Goal: Transaction & Acquisition: Purchase product/service

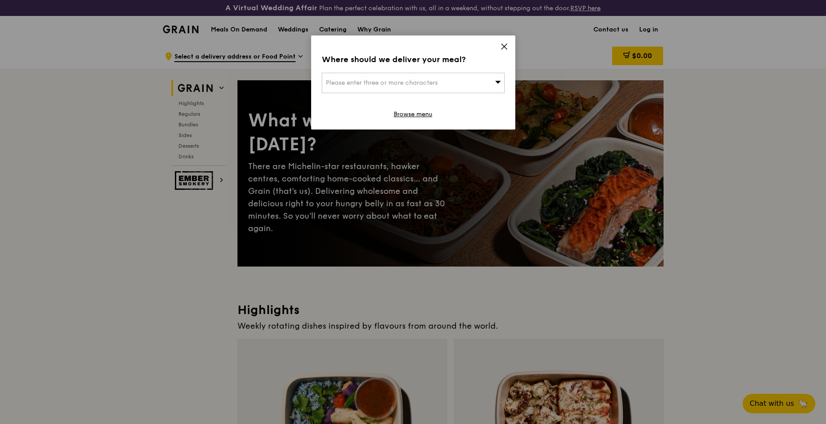
click at [409, 78] on div "Please enter three or more characters" at bounding box center [413, 83] width 183 height 20
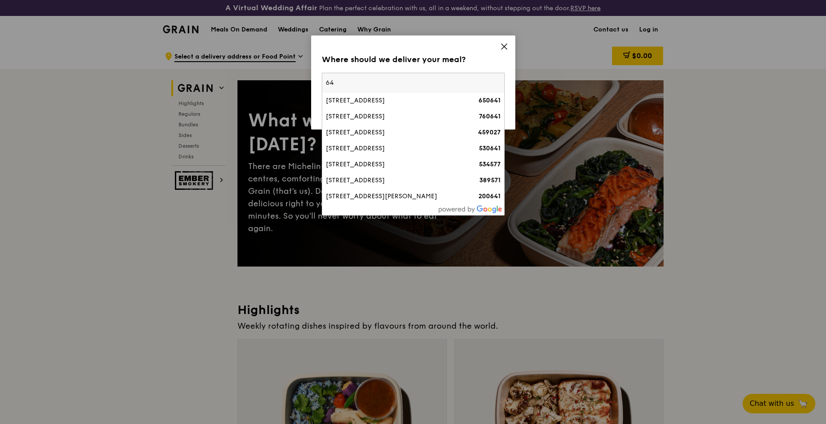
type input "6"
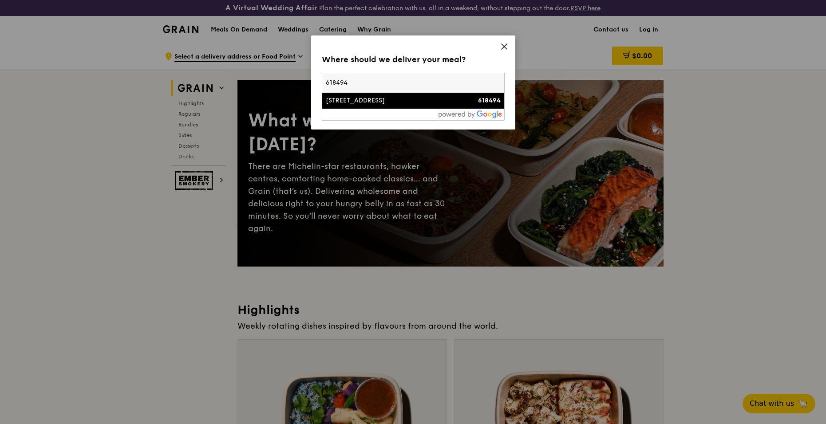
type input "618494"
click at [403, 101] on div "[STREET_ADDRESS]" at bounding box center [391, 100] width 131 height 9
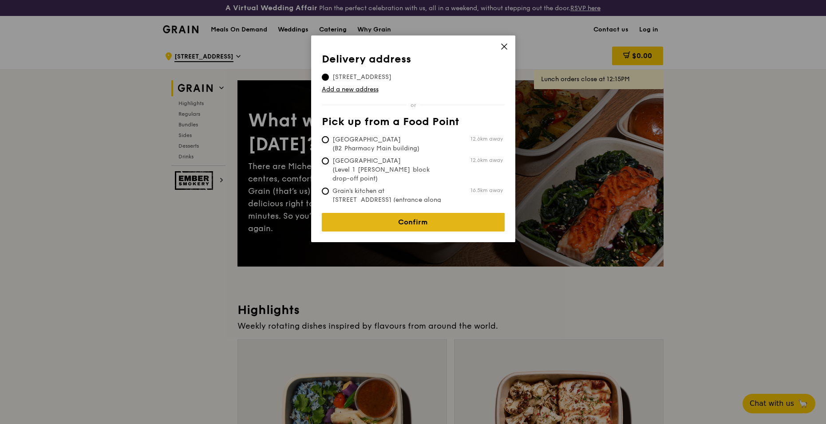
click at [421, 217] on link "Confirm" at bounding box center [413, 222] width 183 height 19
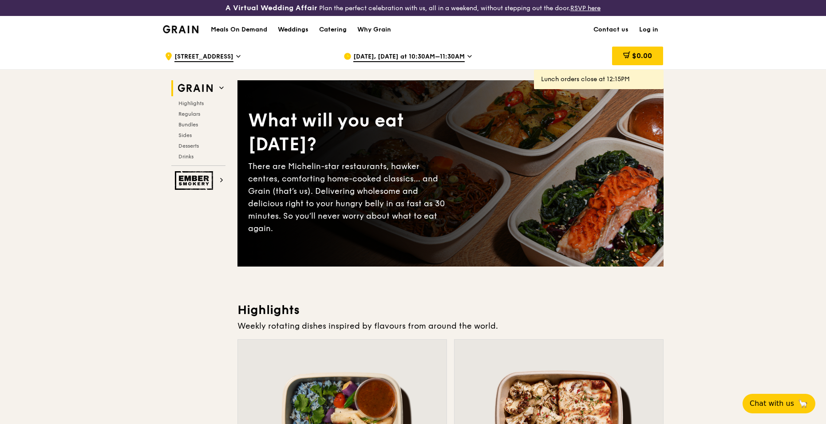
click at [447, 56] on span "[DATE], [DATE] at 10:30AM–11:30AM" at bounding box center [408, 57] width 111 height 10
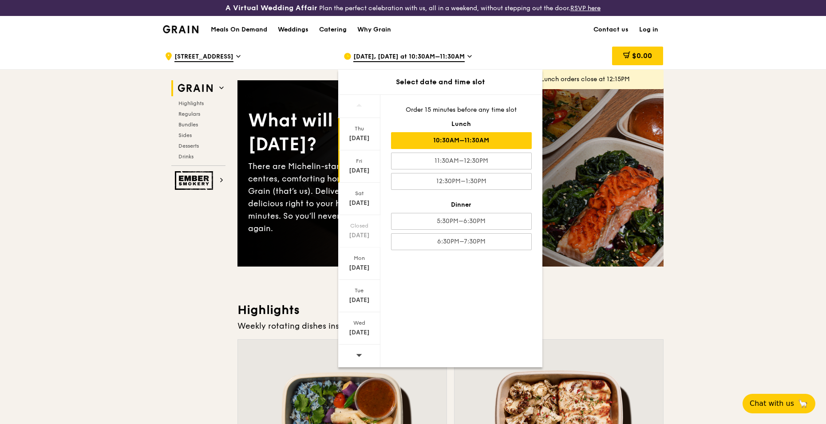
click at [359, 162] on div "Fri" at bounding box center [360, 161] width 40 height 7
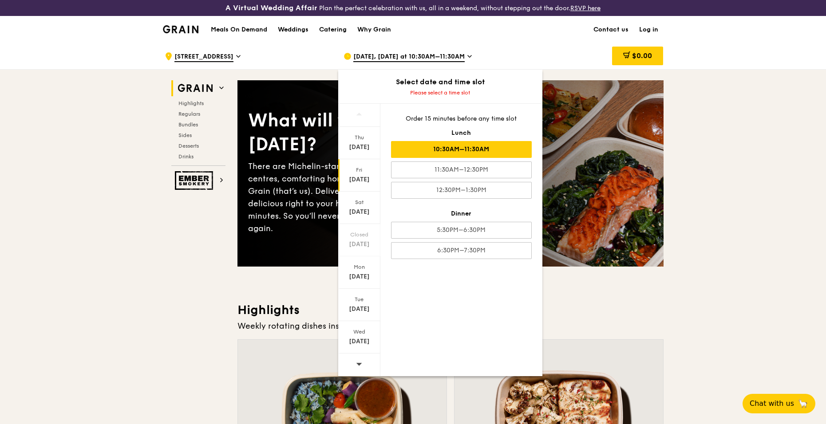
click at [468, 151] on div "10:30AM–11:30AM" at bounding box center [461, 149] width 141 height 17
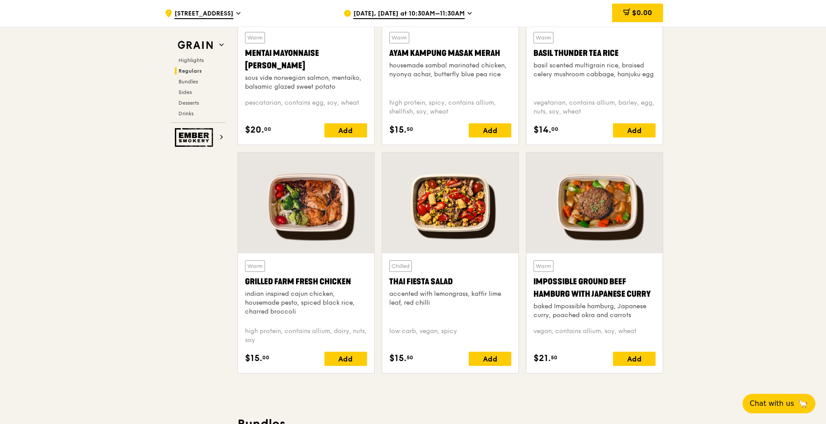
scroll to position [932, 0]
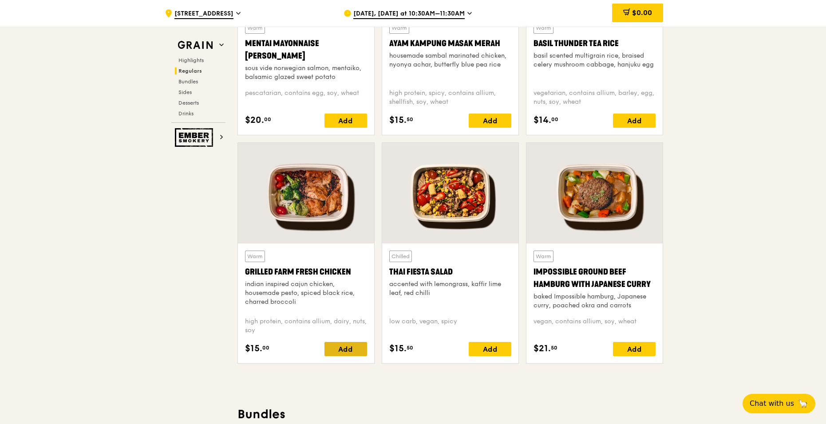
click at [352, 353] on div "Add" at bounding box center [346, 349] width 43 height 14
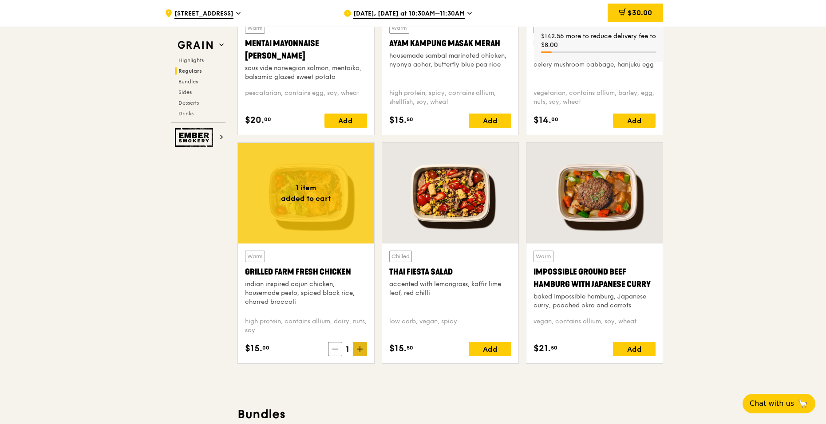
click at [359, 352] on span at bounding box center [360, 349] width 14 height 14
click at [359, 352] on icon at bounding box center [360, 349] width 6 height 6
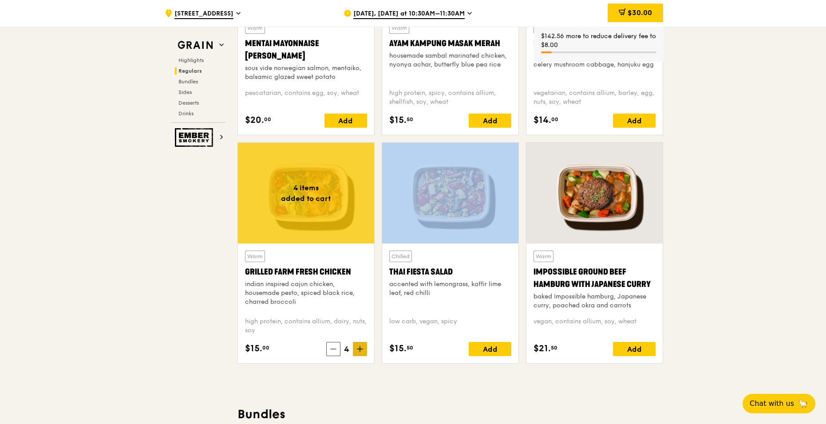
click at [359, 352] on icon at bounding box center [360, 349] width 6 height 6
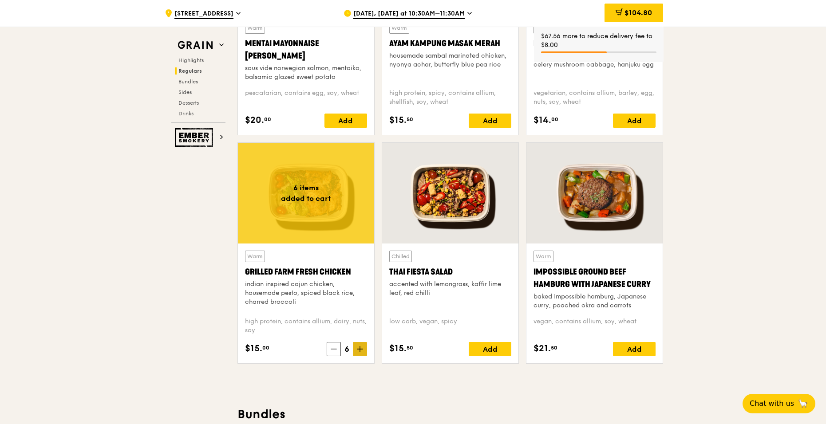
click at [358, 352] on icon at bounding box center [360, 349] width 6 height 6
click at [358, 350] on icon at bounding box center [360, 349] width 6 height 6
click at [359, 348] on icon at bounding box center [360, 349] width 6 height 6
click at [360, 350] on icon at bounding box center [360, 349] width 0 height 5
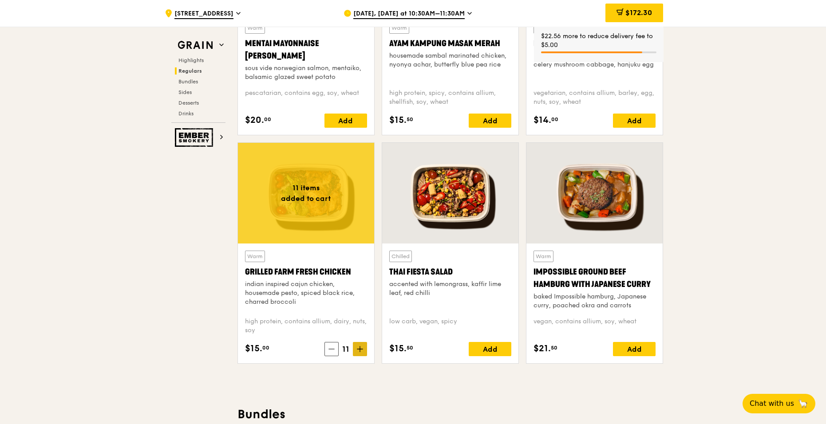
click at [360, 350] on icon at bounding box center [360, 349] width 0 height 5
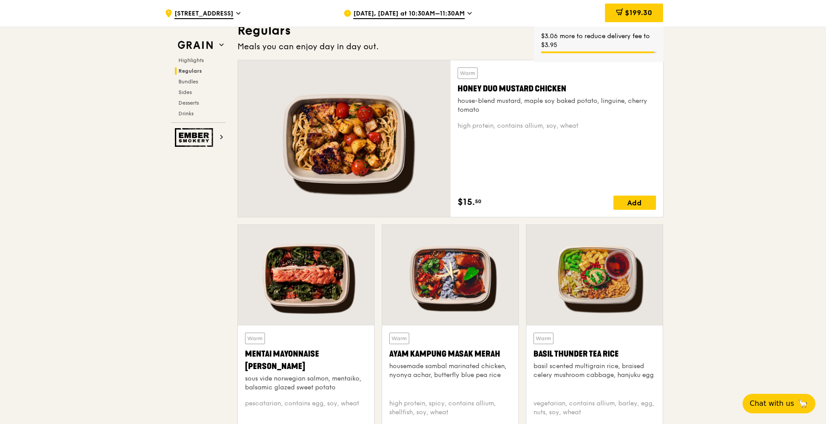
scroll to position [311, 0]
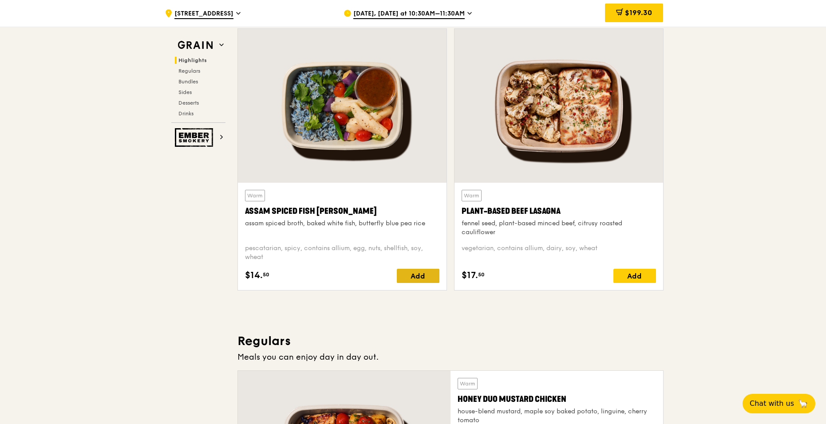
click at [417, 271] on div "Add" at bounding box center [418, 276] width 43 height 14
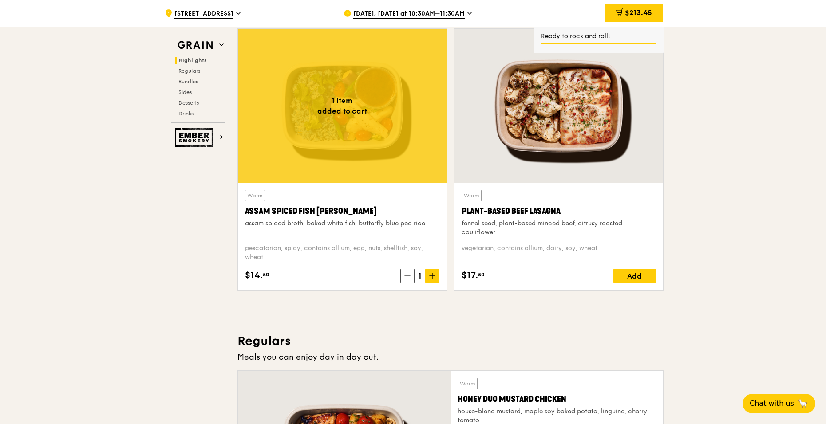
click at [420, 275] on span "1" at bounding box center [420, 276] width 11 height 12
click at [434, 278] on icon at bounding box center [432, 276] width 6 height 6
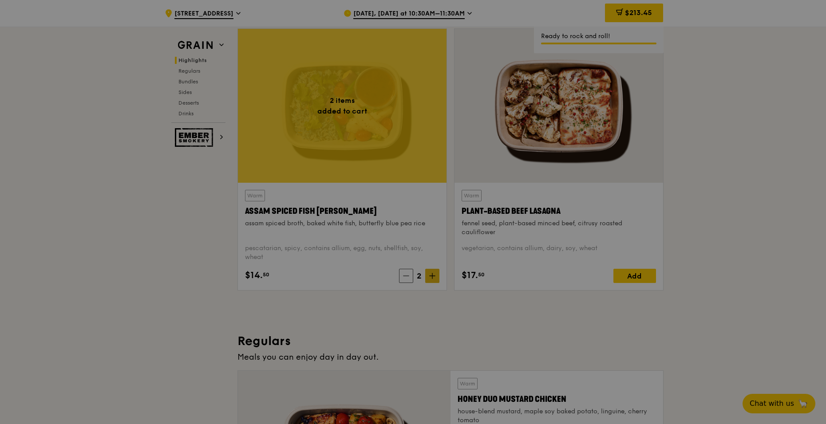
click at [434, 278] on div at bounding box center [413, 212] width 826 height 424
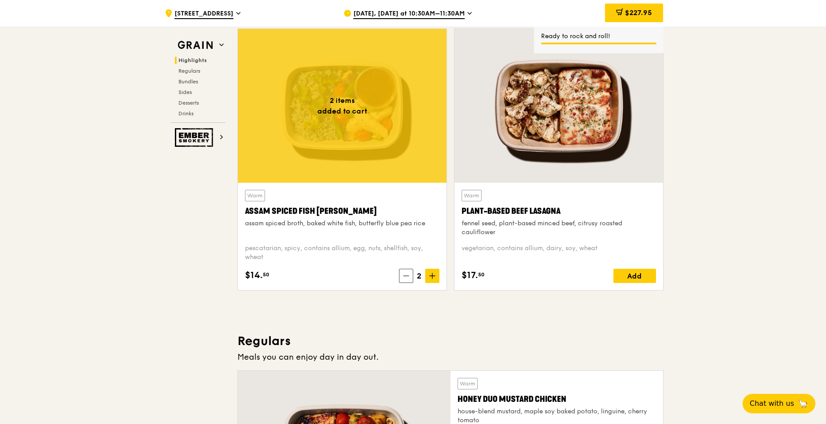
click at [434, 274] on icon at bounding box center [432, 276] width 6 height 6
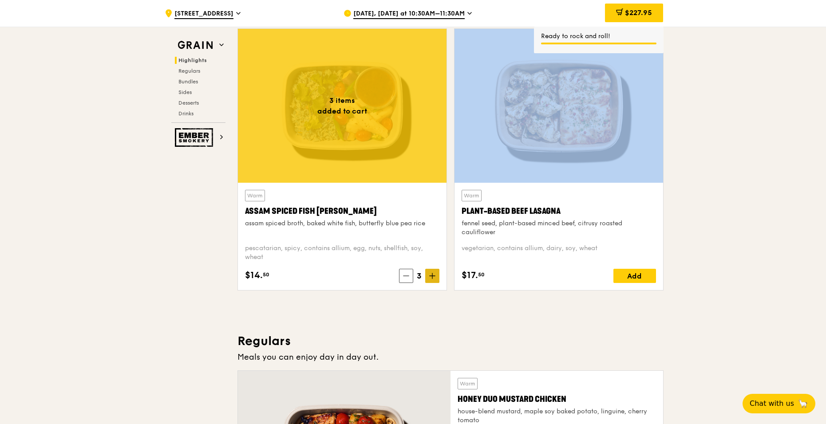
click at [434, 274] on icon at bounding box center [432, 276] width 6 height 6
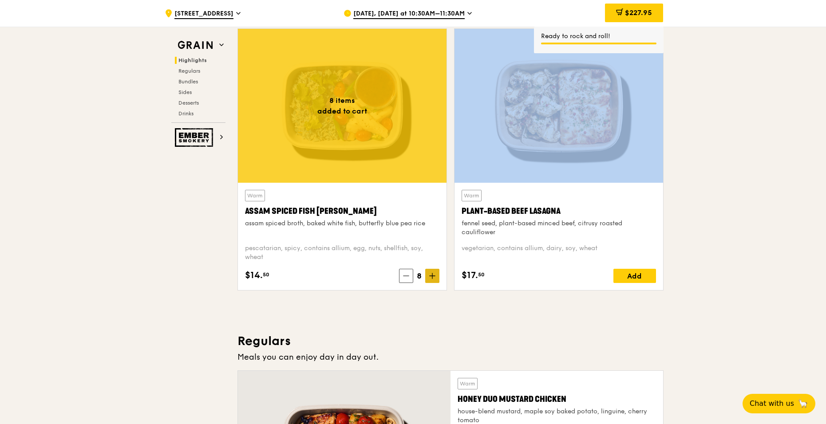
click at [434, 274] on icon at bounding box center [432, 276] width 6 height 6
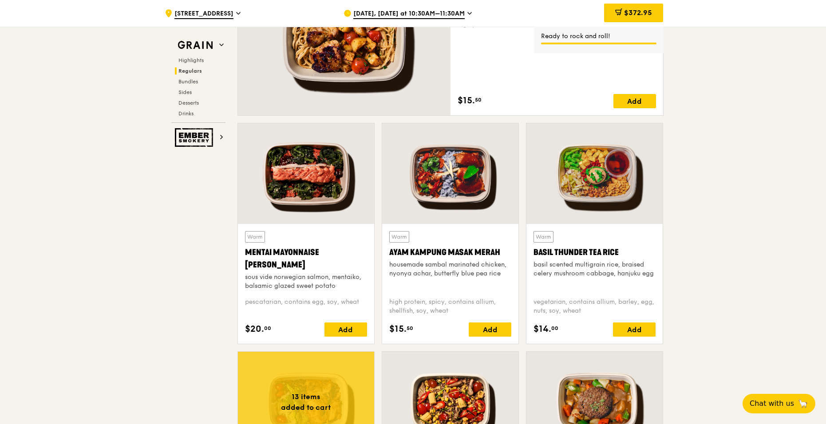
scroll to position [755, 0]
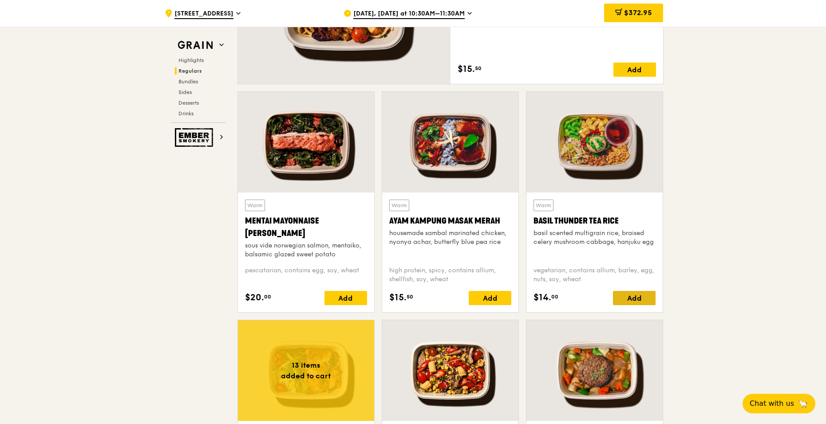
click at [640, 295] on div "Add" at bounding box center [634, 298] width 43 height 14
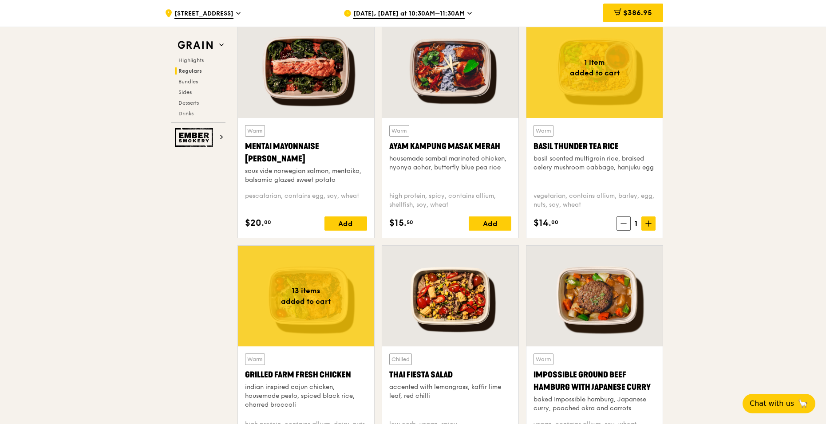
scroll to position [1110, 0]
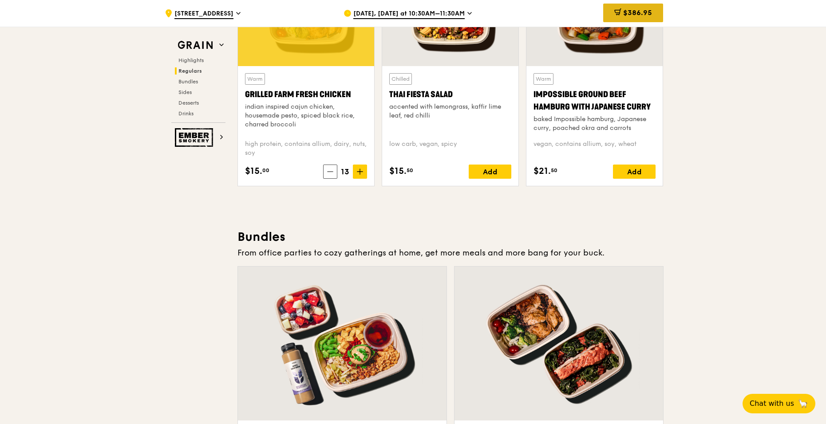
click at [642, 8] on span "$386.95" at bounding box center [637, 12] width 29 height 8
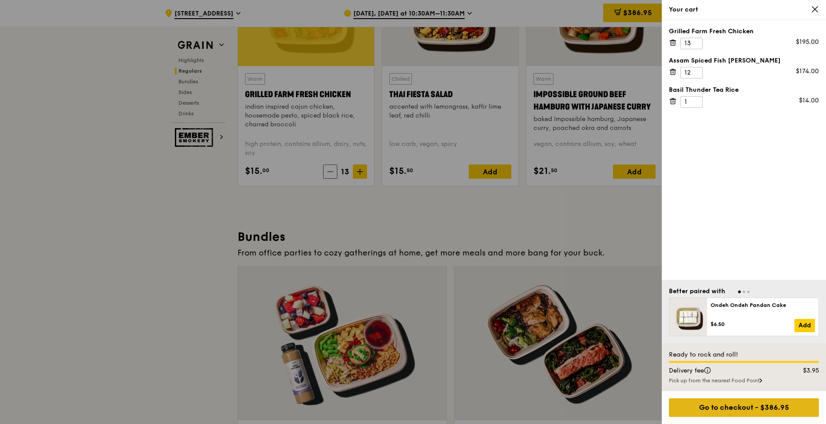
click at [784, 416] on div "Go to checkout - $386.95" at bounding box center [744, 408] width 150 height 19
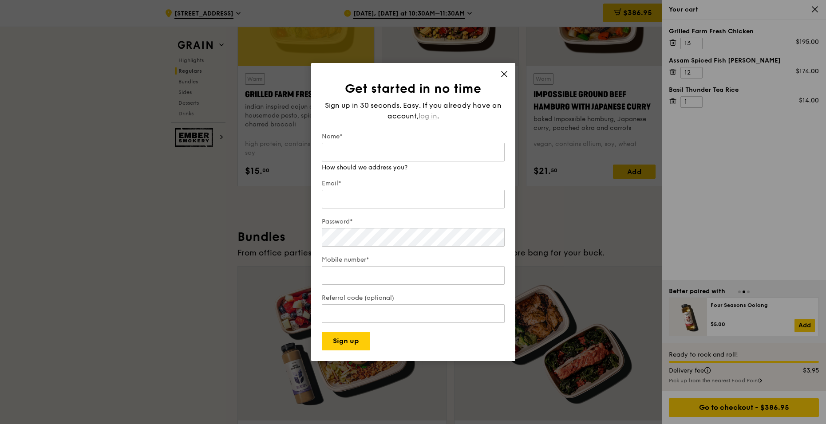
click at [432, 115] on span "log in" at bounding box center [428, 116] width 19 height 11
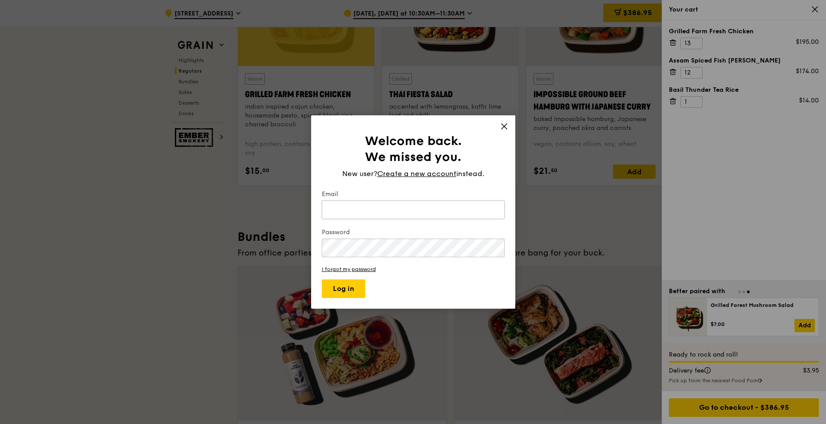
click at [412, 206] on input "Email" at bounding box center [413, 210] width 183 height 19
type input "[EMAIL_ADDRESS][DOMAIN_NAME]"
click at [322, 280] on button "Log in" at bounding box center [344, 289] width 44 height 19
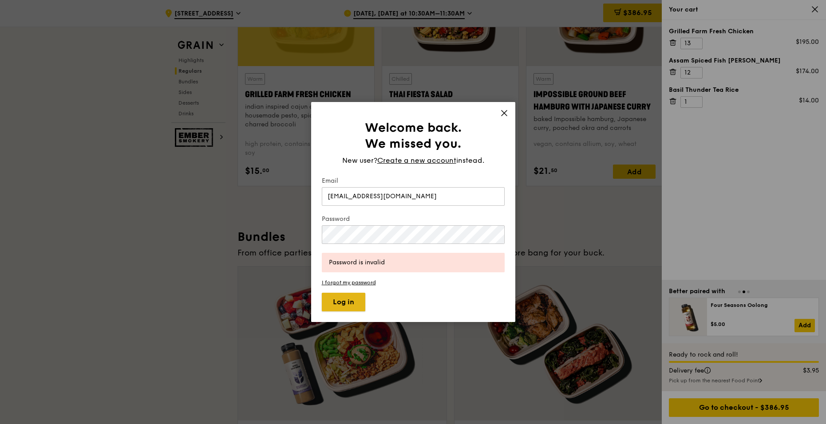
click at [352, 304] on button "Log in" at bounding box center [344, 302] width 44 height 19
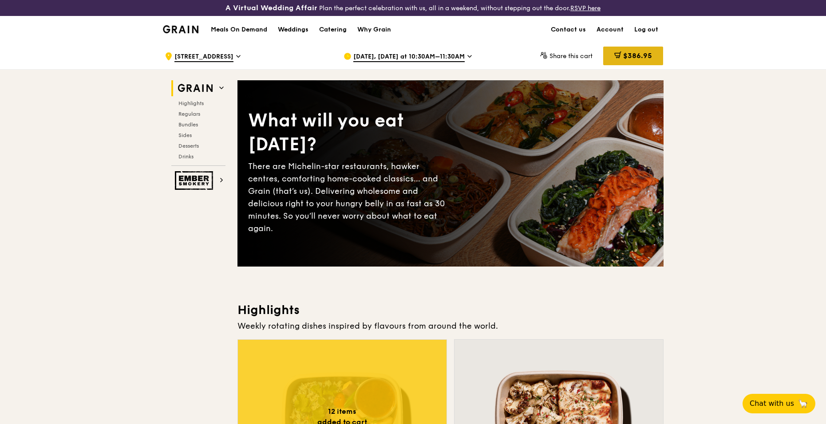
click at [633, 55] on span "$386.95" at bounding box center [637, 55] width 29 height 8
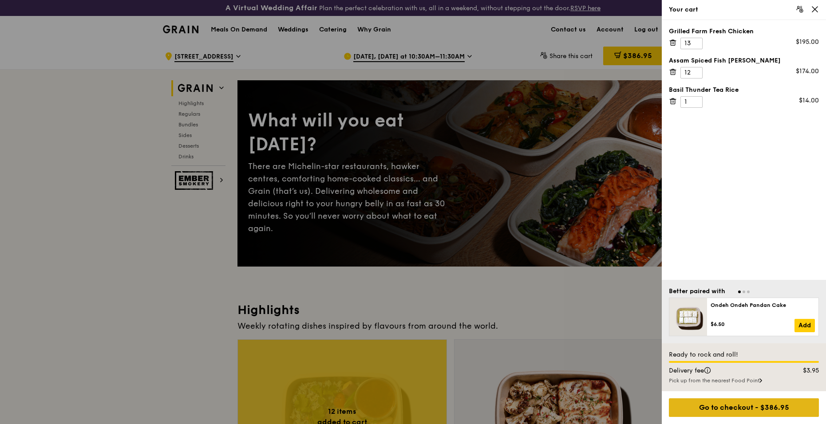
click at [761, 410] on div "Go to checkout - $386.95" at bounding box center [744, 408] width 150 height 19
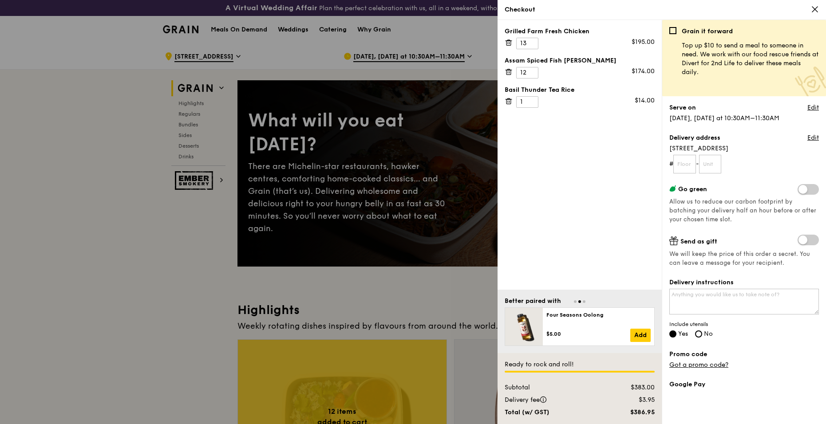
click at [815, 11] on icon at bounding box center [815, 9] width 8 height 8
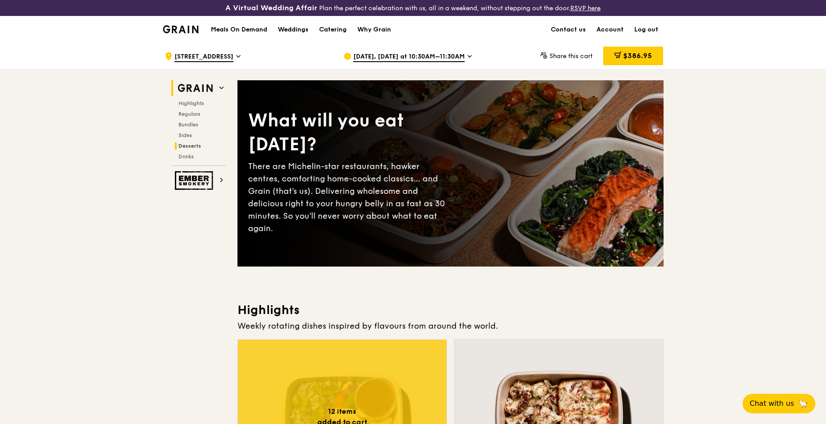
click at [192, 145] on span "Desserts" at bounding box center [189, 146] width 23 height 6
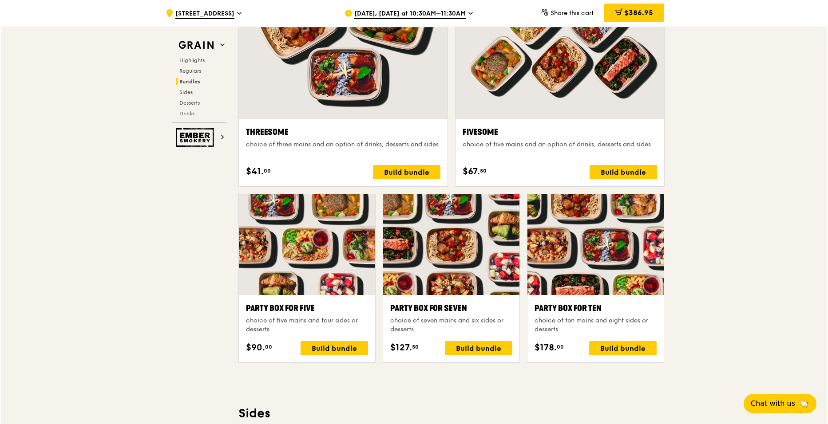
scroll to position [1624, 0]
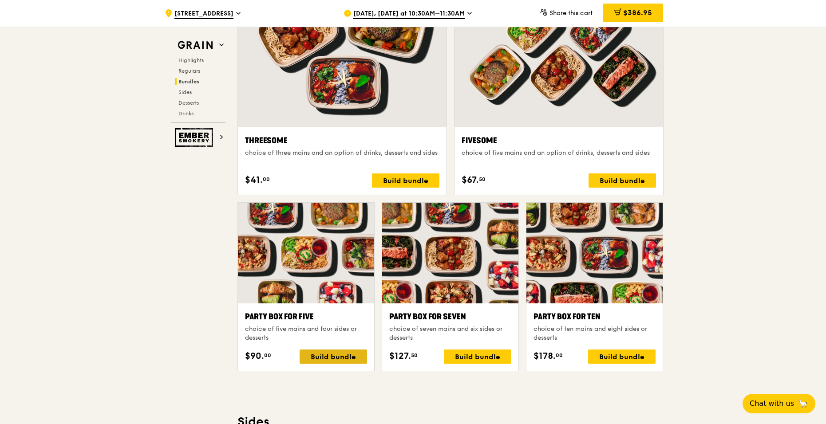
click at [351, 357] on div "Build bundle" at bounding box center [333, 357] width 67 height 14
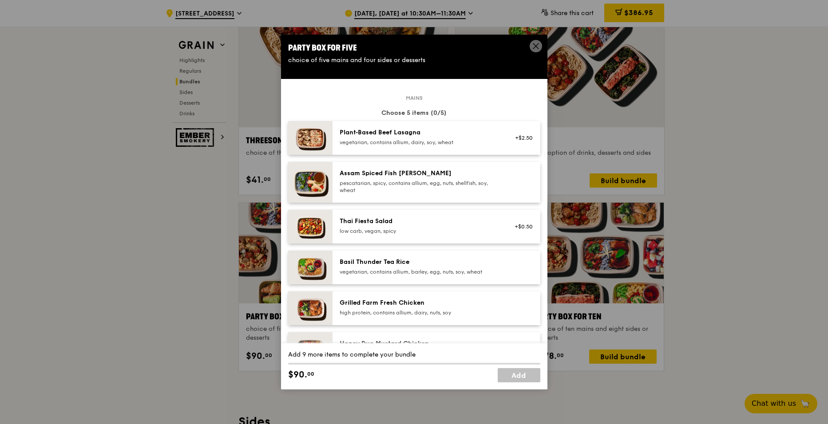
click at [535, 43] on icon at bounding box center [536, 46] width 8 height 8
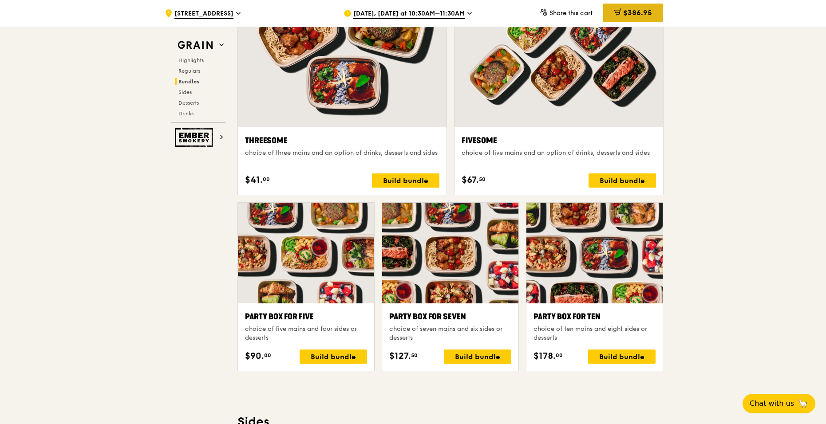
click at [626, 13] on span "$386.95" at bounding box center [637, 12] width 29 height 8
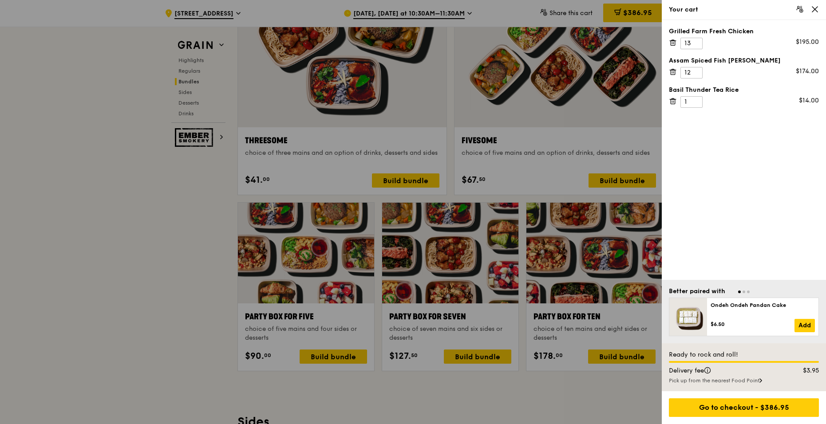
click at [673, 103] on icon at bounding box center [673, 101] width 8 height 8
click at [673, 73] on icon at bounding box center [673, 72] width 8 height 8
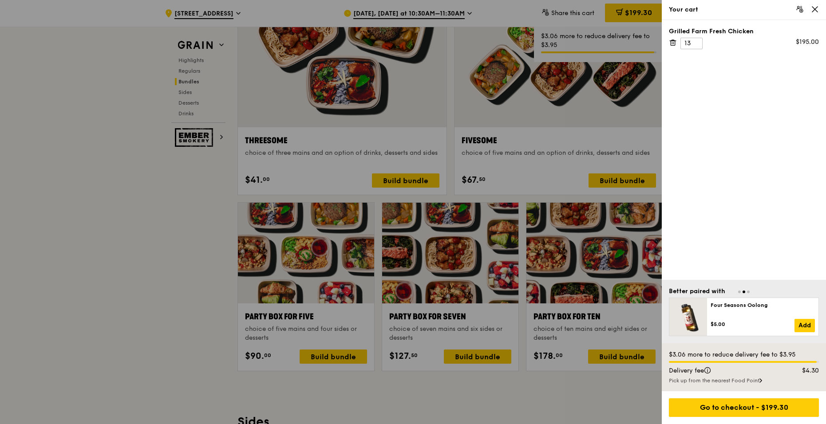
click at [674, 44] on icon at bounding box center [673, 43] width 8 height 8
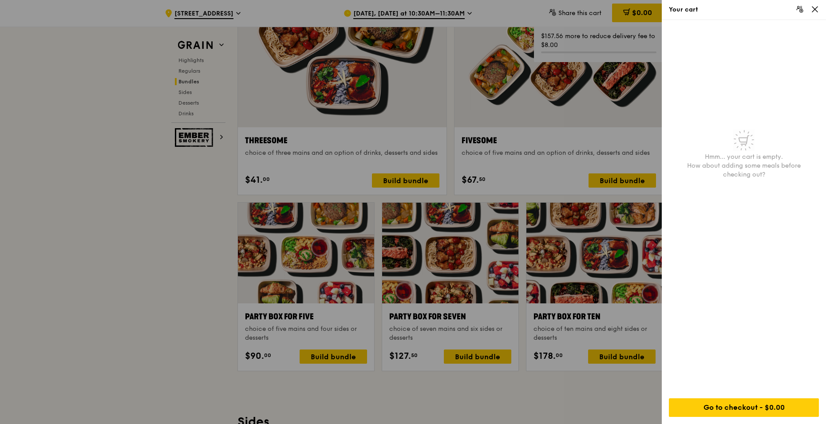
click at [630, 383] on div at bounding box center [413, 212] width 826 height 424
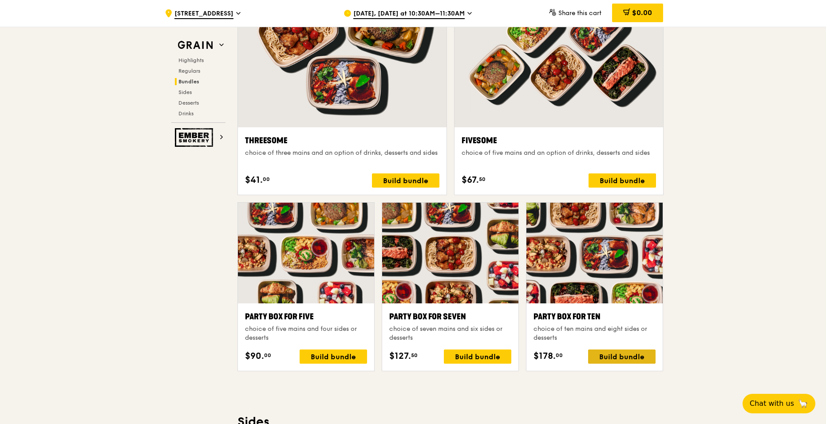
click at [610, 357] on div "Build bundle" at bounding box center [621, 357] width 67 height 14
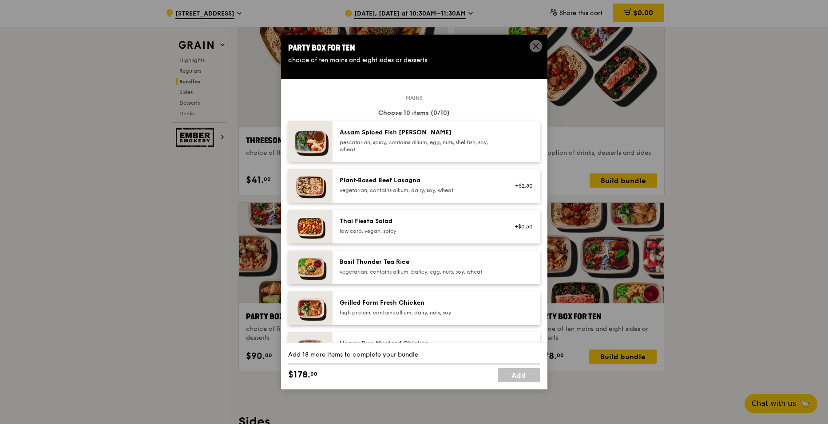
click at [414, 304] on div "Grilled Farm Fresh Chicken" at bounding box center [419, 303] width 159 height 9
click at [285, 302] on div "1x" at bounding box center [288, 303] width 10 height 10
click at [285, 302] on div "2x" at bounding box center [288, 303] width 10 height 10
click at [285, 302] on div "3x" at bounding box center [288, 303] width 10 height 10
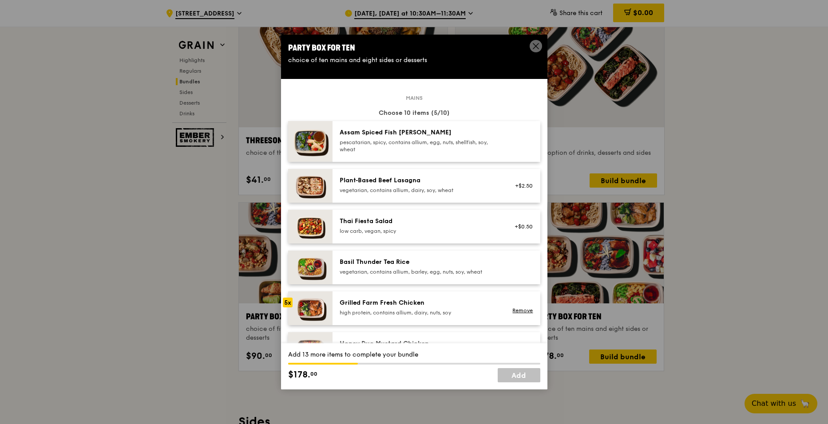
click at [285, 302] on div "5x" at bounding box center [288, 303] width 10 height 10
click at [285, 302] on div "6x" at bounding box center [288, 303] width 10 height 10
click at [285, 302] on div "7x" at bounding box center [288, 303] width 10 height 10
click at [285, 302] on div "8x" at bounding box center [288, 303] width 10 height 10
click at [285, 302] on div "9x" at bounding box center [288, 303] width 10 height 10
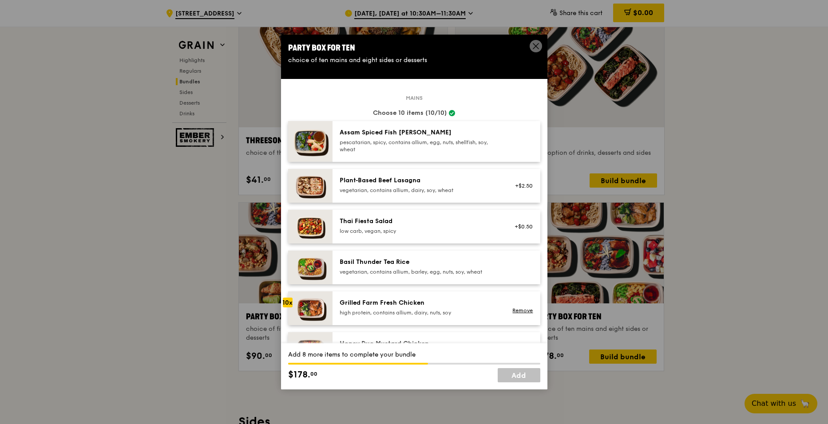
click at [285, 302] on div "10x" at bounding box center [288, 303] width 10 height 10
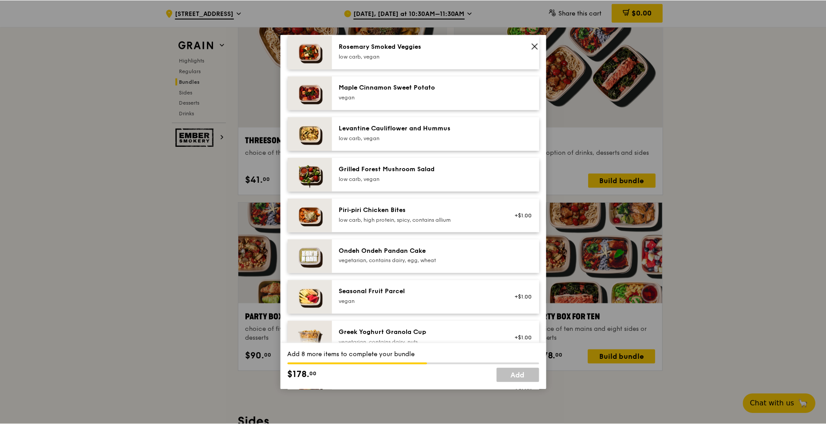
scroll to position [488, 0]
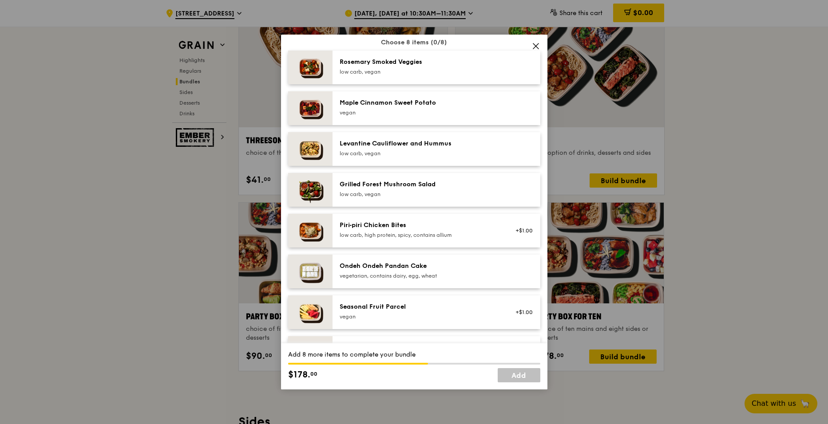
click at [321, 107] on img at bounding box center [310, 108] width 44 height 34
click at [356, 103] on div "Maple Cinnamon Sweet Potato" at bounding box center [419, 103] width 159 height 9
click at [522, 112] on link "Remove" at bounding box center [522, 110] width 20 height 6
click at [533, 43] on icon at bounding box center [536, 46] width 8 height 8
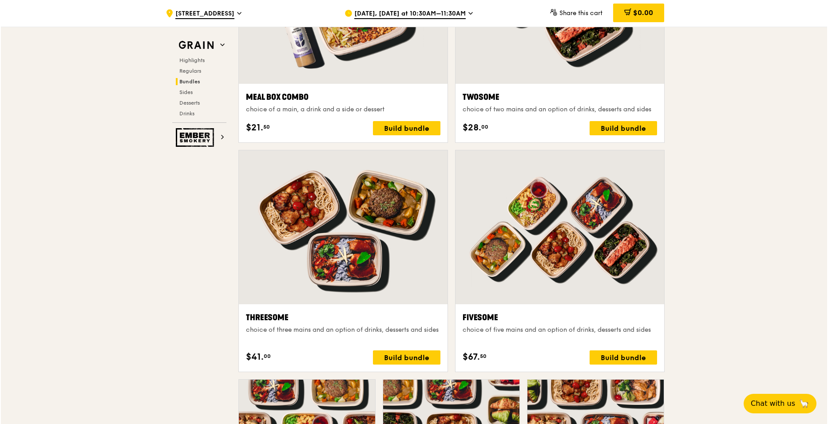
scroll to position [1446, 0]
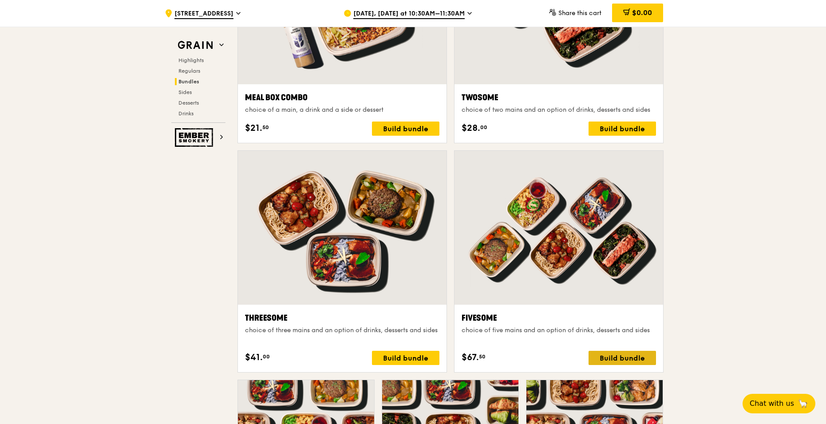
click at [622, 359] on div "Build bundle" at bounding box center [622, 358] width 67 height 14
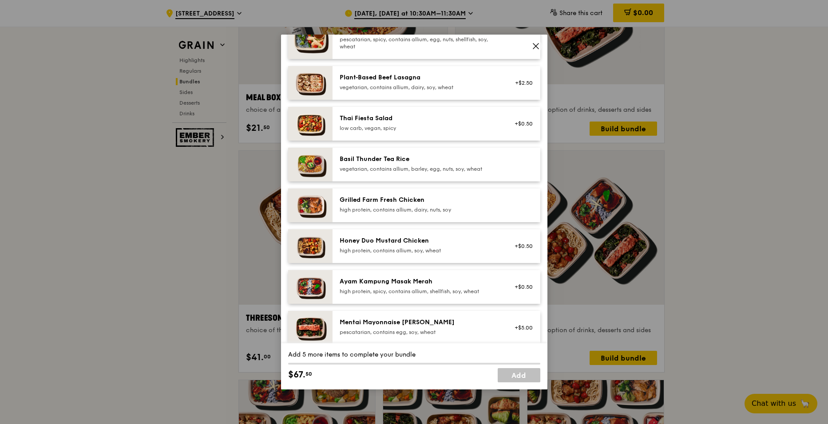
scroll to position [89, 0]
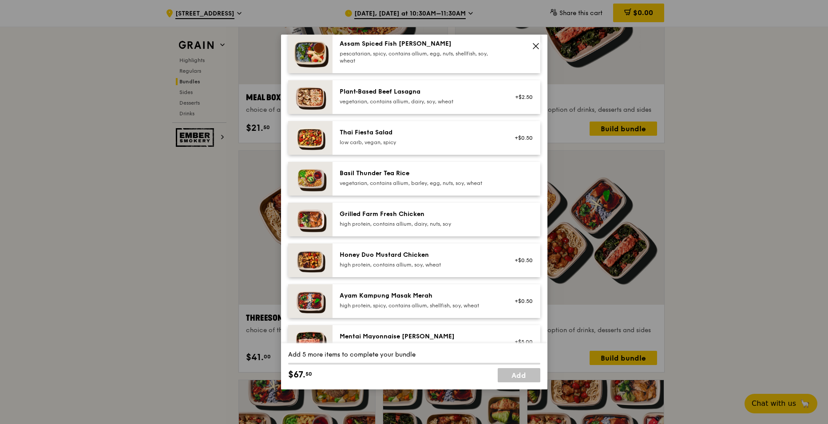
click at [480, 217] on div "Grilled Farm Fresh Chicken" at bounding box center [419, 214] width 159 height 9
click at [318, 221] on img at bounding box center [310, 220] width 44 height 34
click at [318, 218] on img at bounding box center [310, 220] width 44 height 34
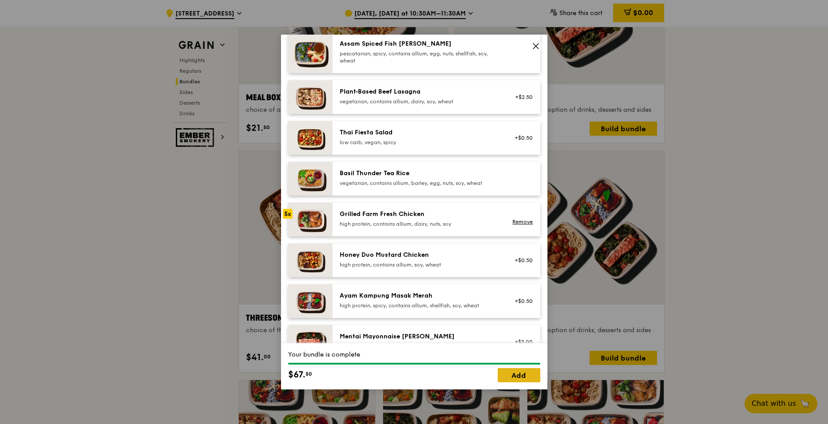
click at [521, 376] on link "Add" at bounding box center [519, 375] width 43 height 14
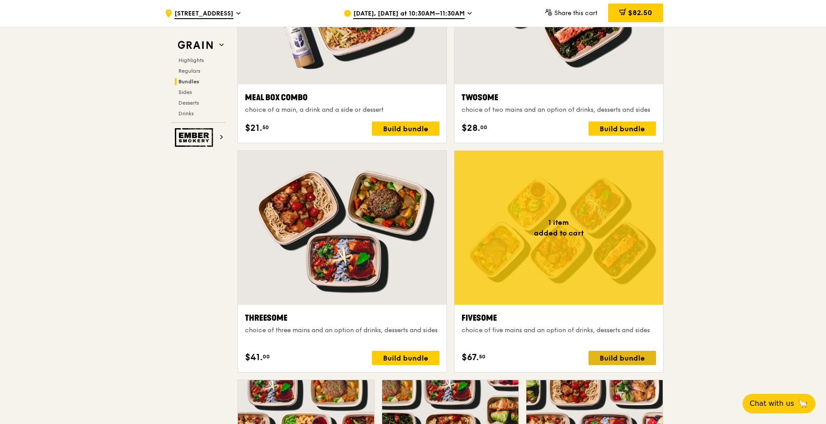
click at [625, 353] on div "Build bundle" at bounding box center [622, 358] width 67 height 14
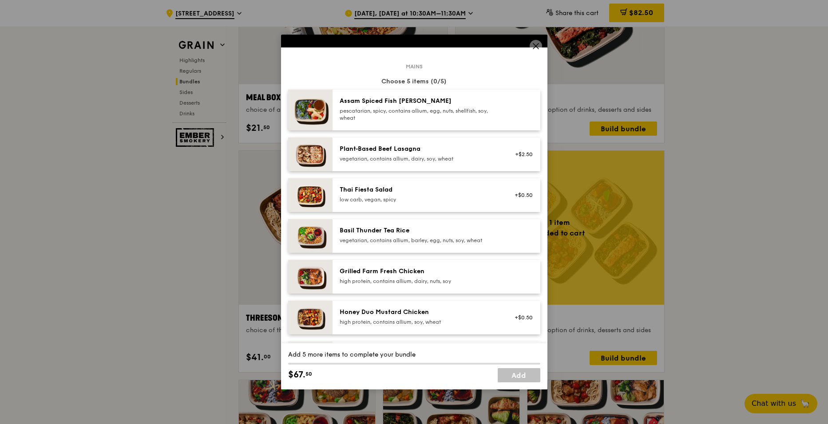
scroll to position [44, 0]
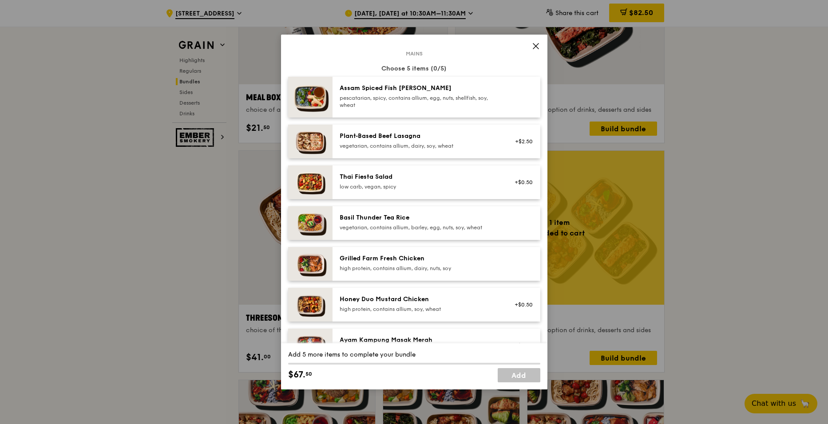
click at [308, 262] on img at bounding box center [310, 264] width 44 height 34
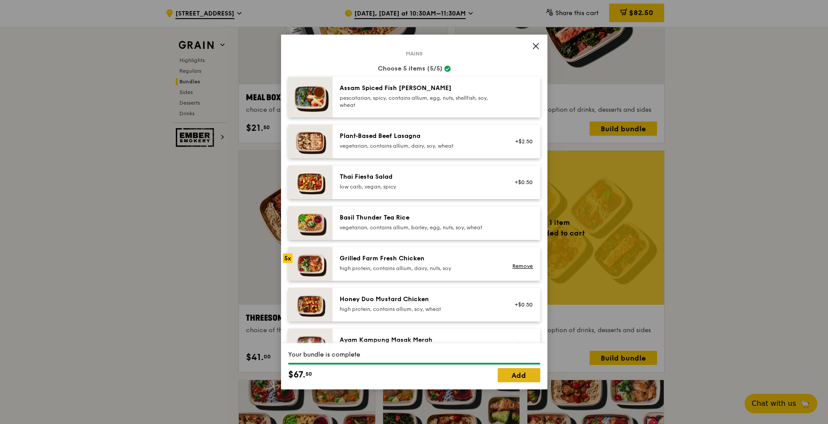
click at [532, 374] on link "Add" at bounding box center [519, 375] width 43 height 14
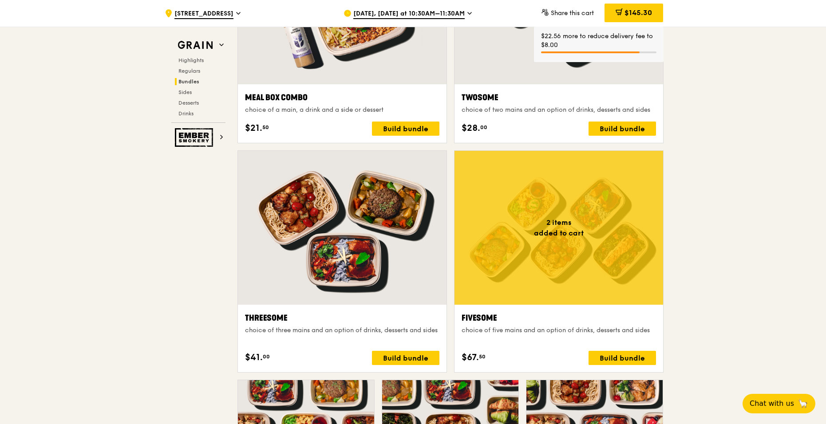
click at [547, 239] on div at bounding box center [559, 228] width 209 height 154
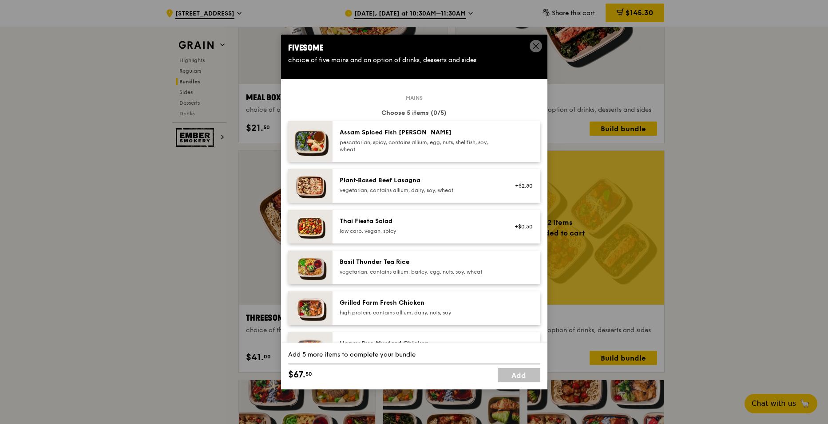
click at [411, 134] on div "Assam Spiced Fish [PERSON_NAME]" at bounding box center [419, 132] width 159 height 9
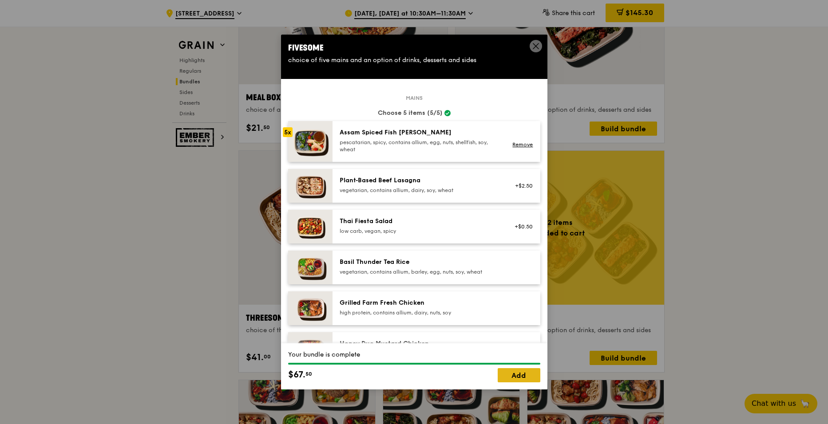
click at [517, 372] on link "Add" at bounding box center [519, 375] width 43 height 14
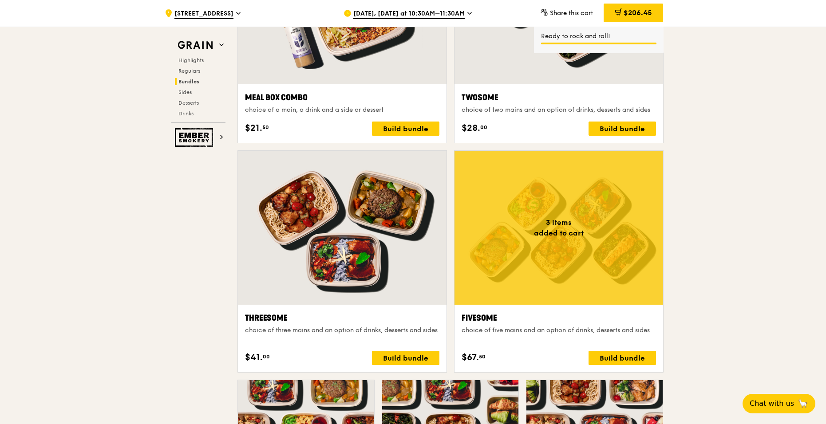
click at [558, 210] on div at bounding box center [559, 228] width 209 height 154
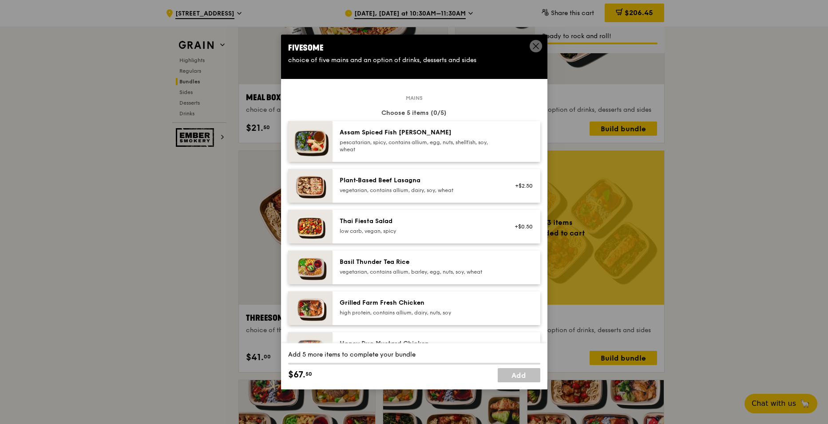
click at [392, 131] on div "Assam Spiced Fish [PERSON_NAME]" at bounding box center [419, 132] width 159 height 9
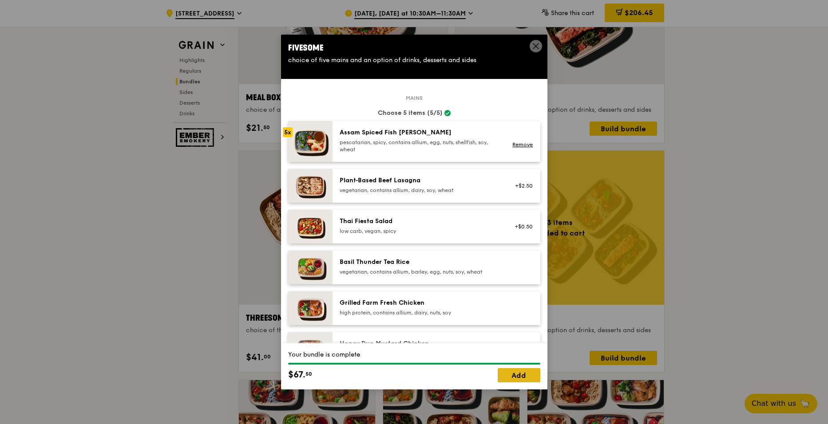
click at [523, 373] on link "Add" at bounding box center [519, 375] width 43 height 14
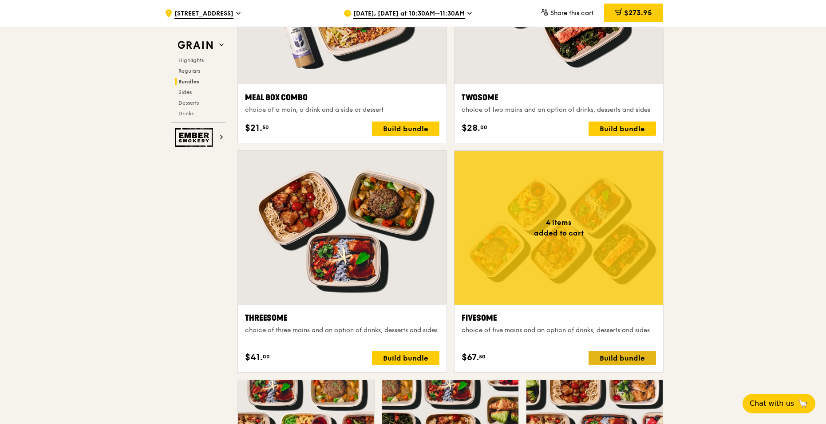
click at [629, 355] on div "Build bundle" at bounding box center [622, 358] width 67 height 14
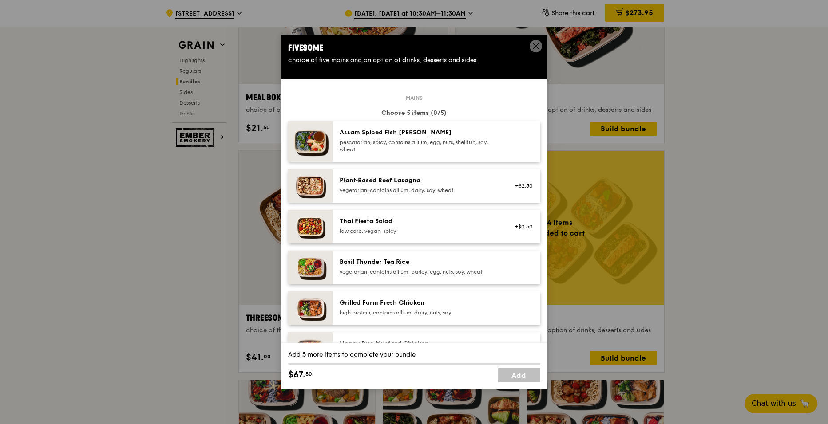
click at [379, 139] on div "pescatarian, spicy, contains allium, egg, nuts, shellfish, soy, wheat" at bounding box center [419, 146] width 159 height 14
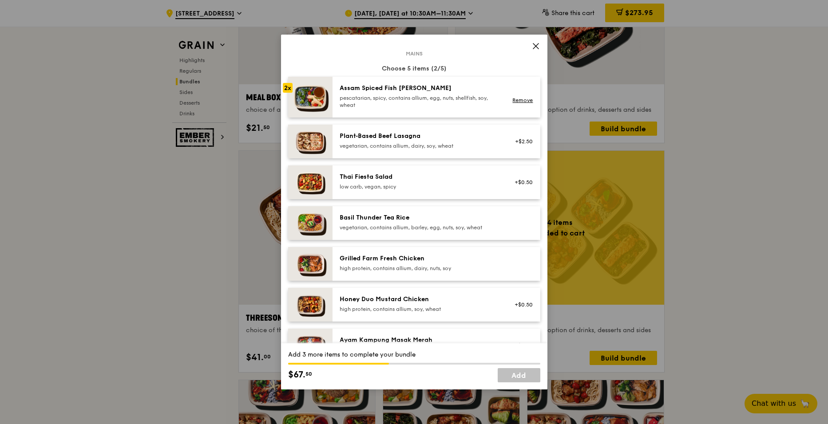
click at [374, 265] on div "Grilled Farm Fresh Chicken high protein, contains allium, dairy, nuts, soy" at bounding box center [419, 263] width 159 height 18
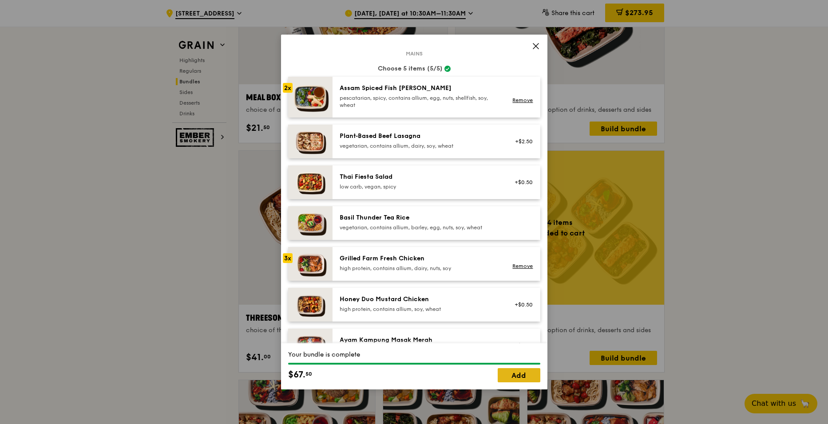
click at [519, 374] on link "Add" at bounding box center [519, 375] width 43 height 14
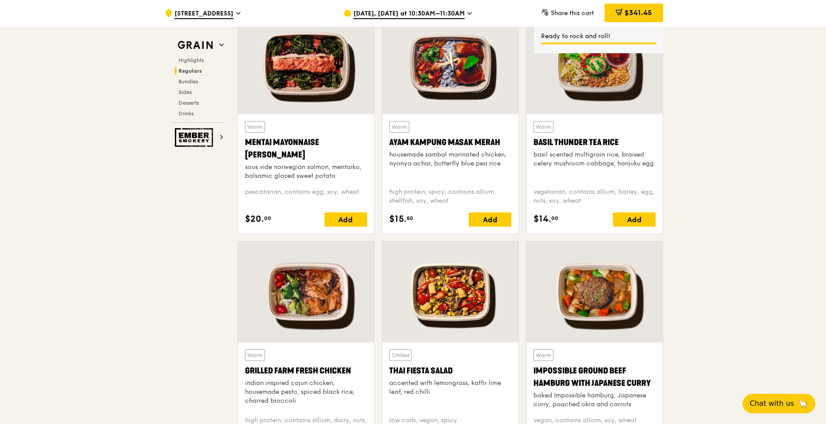
scroll to position [825, 0]
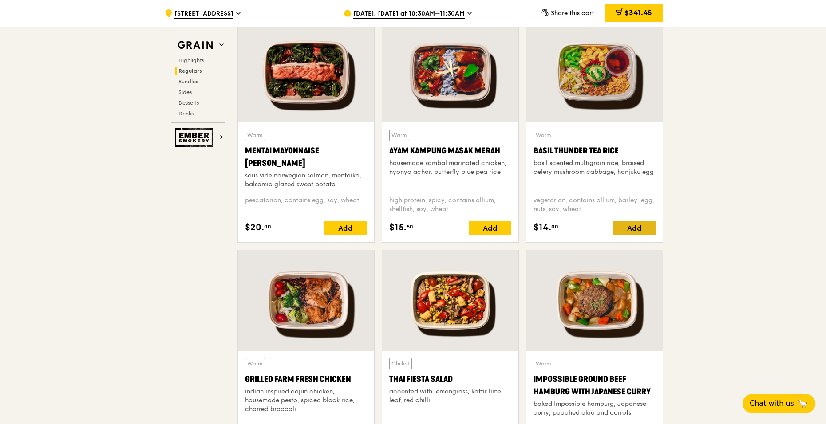
click at [640, 227] on div "Add" at bounding box center [634, 228] width 43 height 14
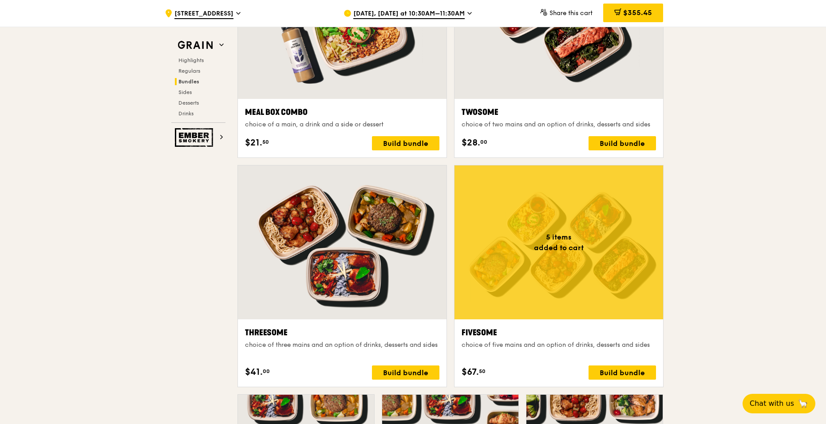
scroll to position [1446, 0]
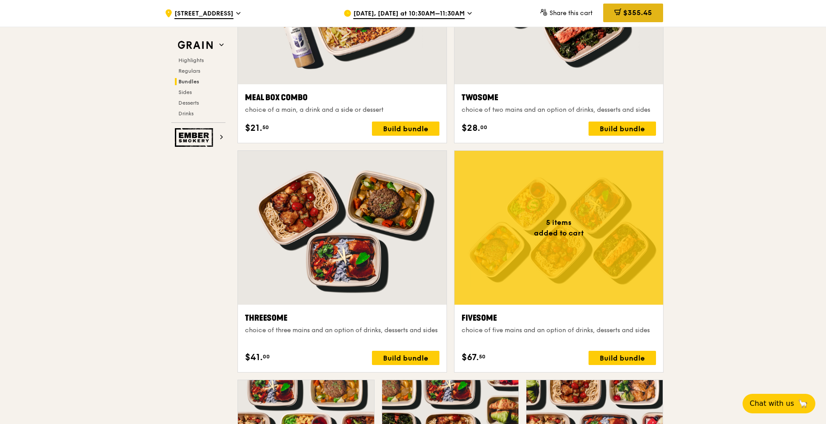
click at [650, 14] on span "$355.45" at bounding box center [637, 12] width 29 height 8
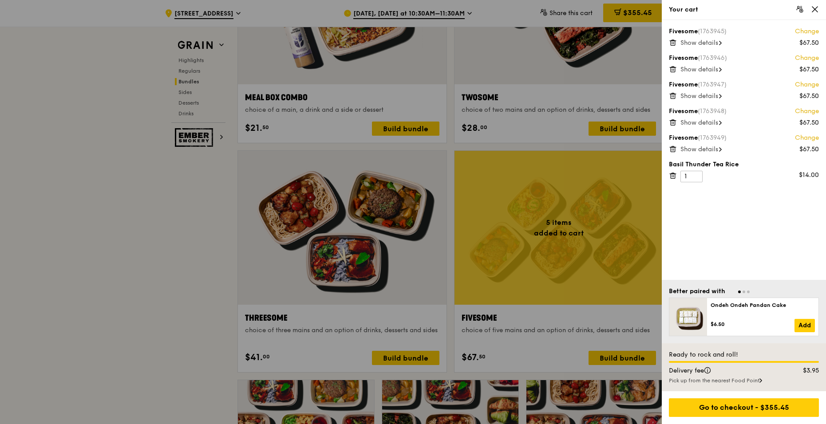
click at [722, 44] on icon at bounding box center [720, 43] width 3 height 4
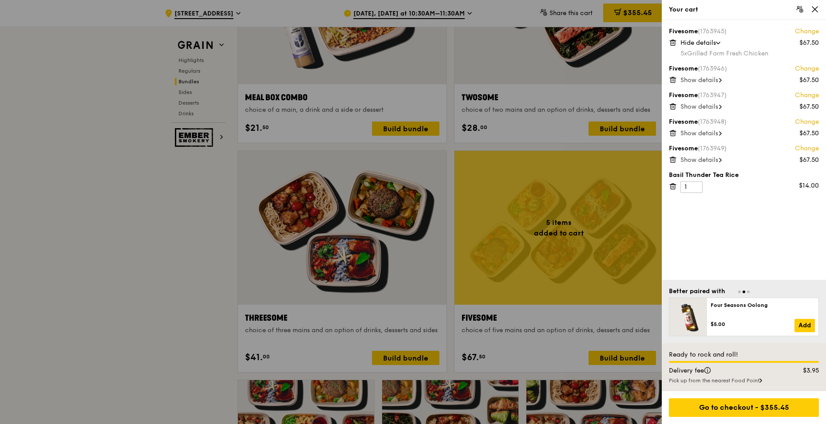
click at [721, 79] on icon at bounding box center [721, 81] width 2 height 4
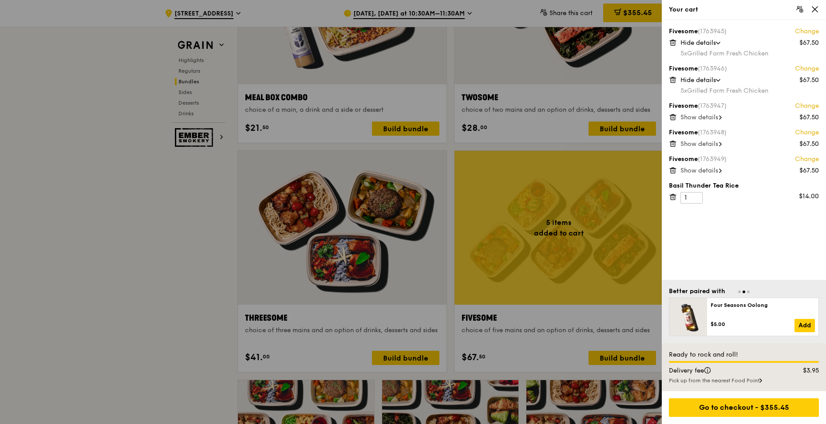
click at [722, 117] on icon at bounding box center [720, 117] width 3 height 4
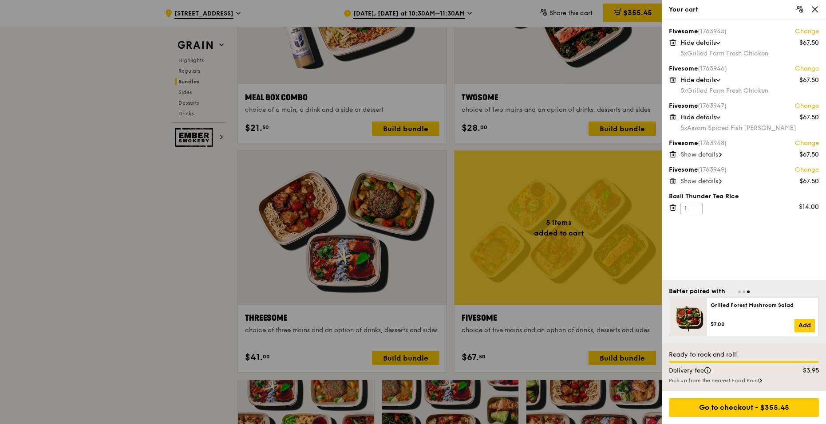
click at [718, 156] on span "Show details" at bounding box center [700, 155] width 38 height 8
click at [706, 194] on span "Show details" at bounding box center [700, 192] width 38 height 8
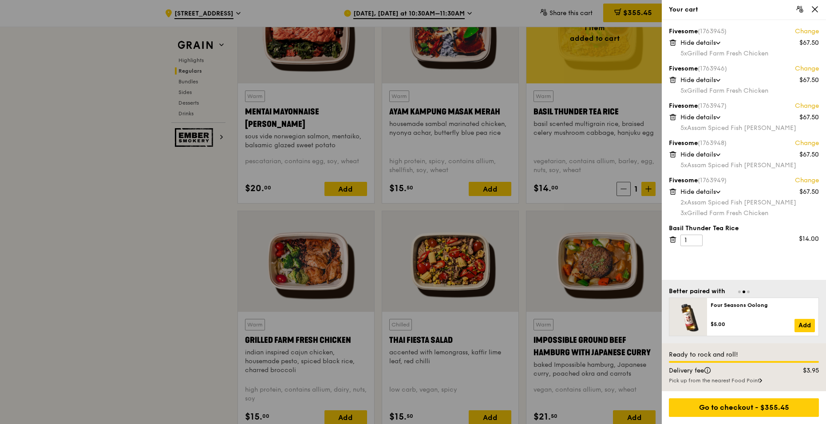
scroll to position [869, 0]
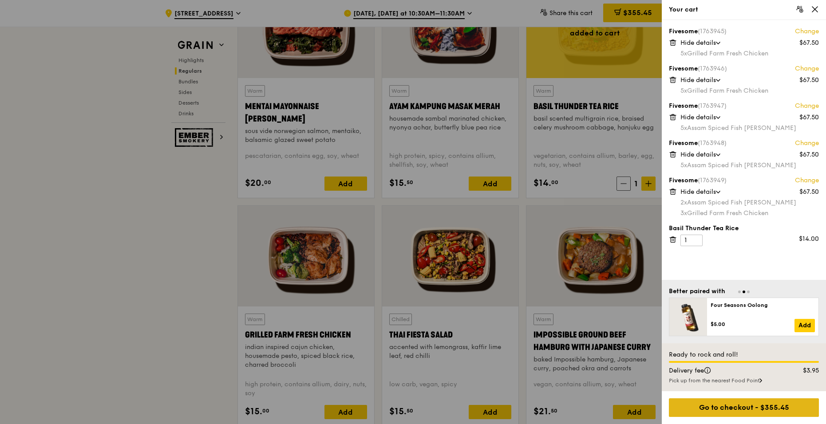
click at [751, 413] on div "Go to checkout - $355.45" at bounding box center [744, 408] width 150 height 19
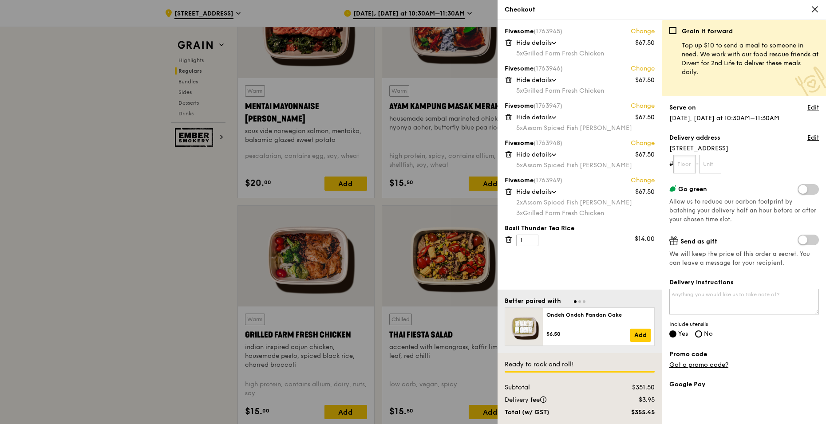
click at [693, 165] on input "text" at bounding box center [684, 164] width 23 height 19
type input "05"
click at [712, 164] on input "text" at bounding box center [710, 164] width 23 height 19
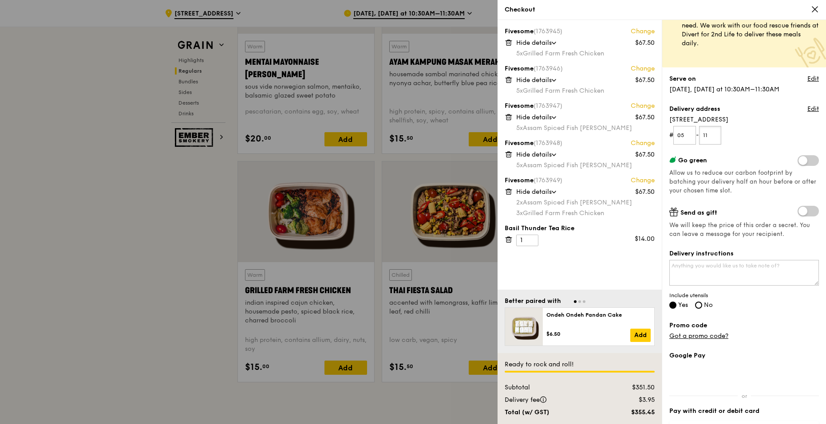
scroll to position [87, 0]
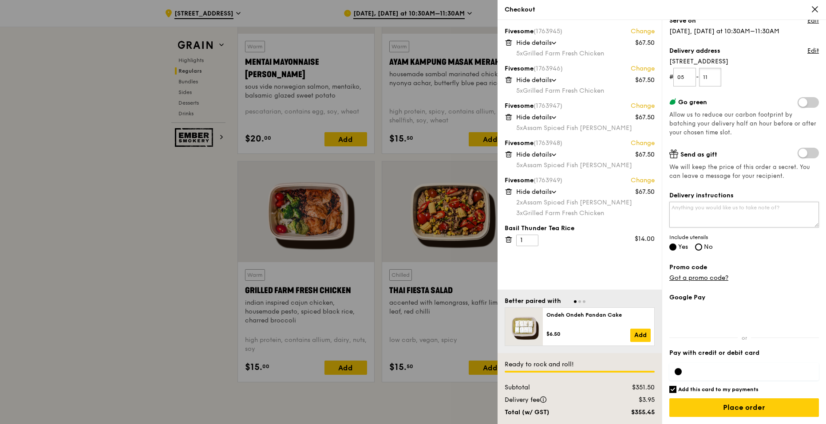
type input "11"
click at [723, 211] on textarea "Delivery instructions" at bounding box center [744, 215] width 150 height 26
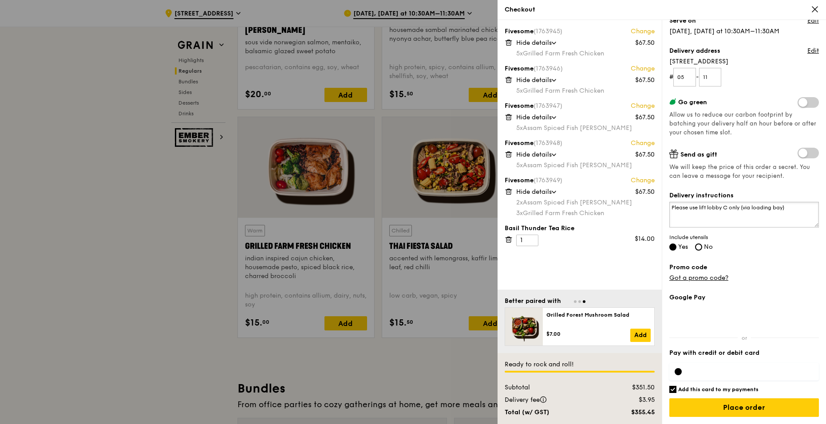
type textarea "Please use lift lobby C only (via loading bay)"
click at [673, 390] on input "Add this card to my payments" at bounding box center [672, 389] width 7 height 7
checkbox input "false"
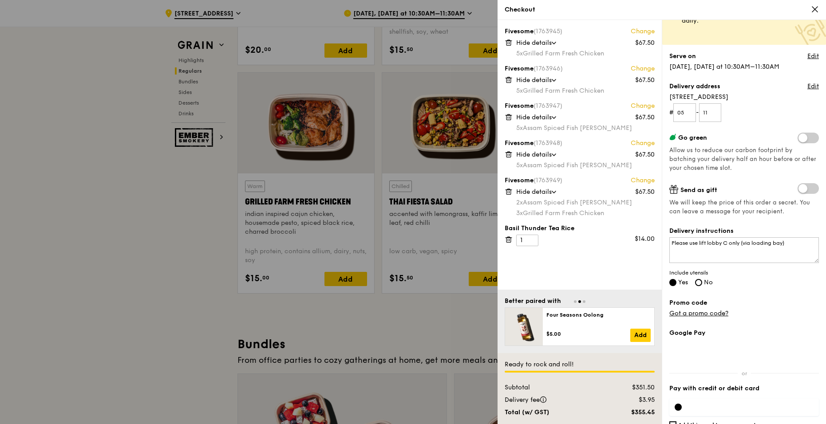
scroll to position [87, 0]
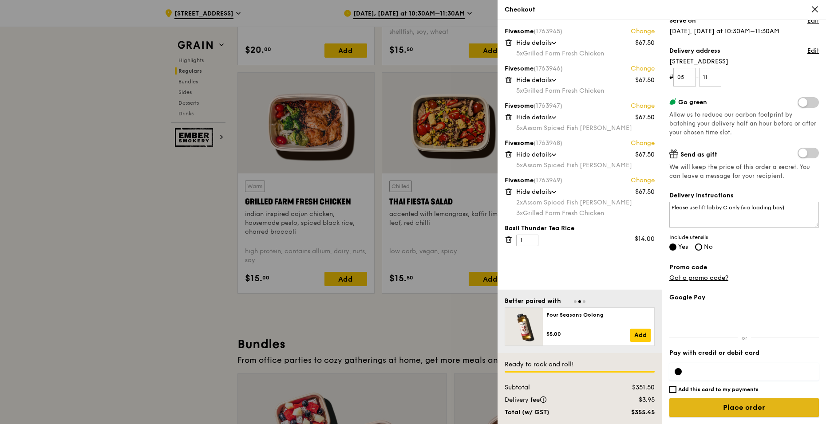
click at [763, 406] on input "Place order" at bounding box center [744, 408] width 150 height 19
